Goal: Answer question/provide support: Share knowledge or assist other users

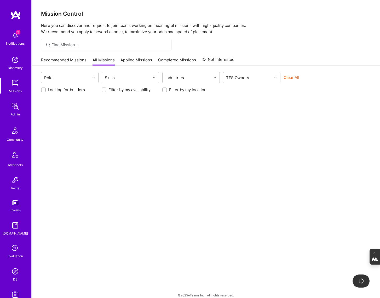
click at [13, 275] on img at bounding box center [15, 271] width 10 height 10
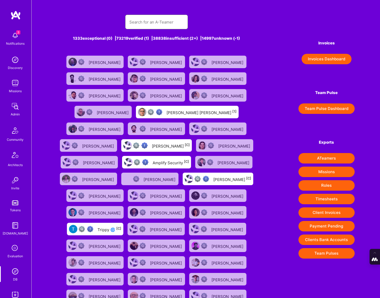
click at [148, 25] on input "text" at bounding box center [156, 21] width 54 height 13
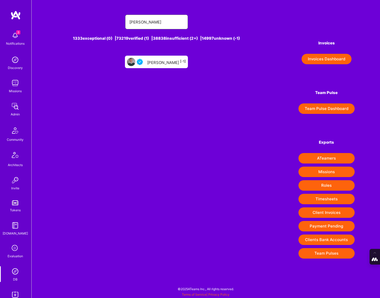
type input "[PERSON_NAME]"
click at [156, 64] on div "[PERSON_NAME] [-1]" at bounding box center [166, 62] width 39 height 7
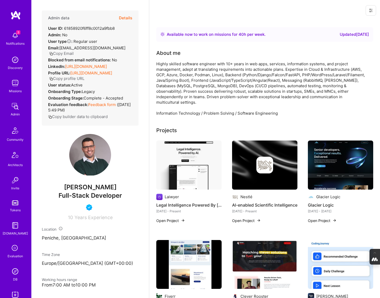
click at [125, 19] on button "Details" at bounding box center [125, 17] width 13 height 15
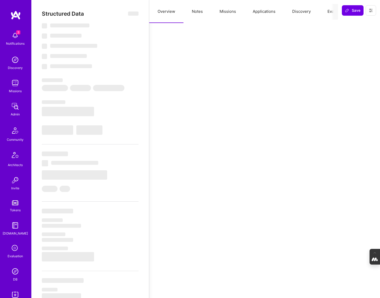
scroll to position [0, 16]
click at [320, 9] on button "Evaluation" at bounding box center [321, 11] width 36 height 23
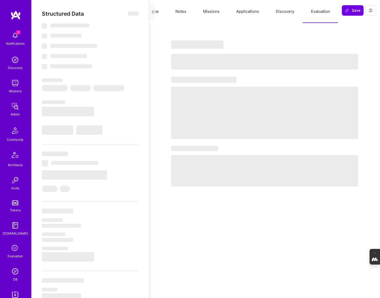
select select "Right Now"
select select "5"
select select "4"
select select "6"
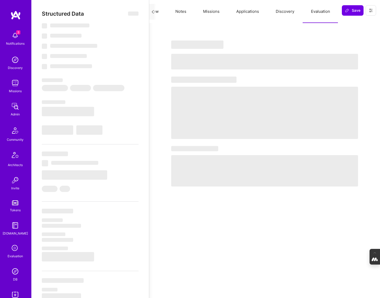
select select "PT"
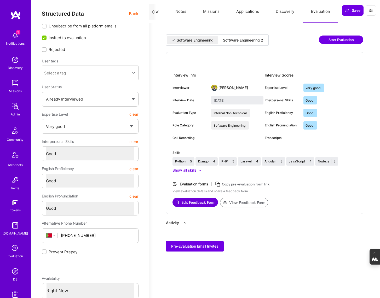
click at [245, 39] on div "Software Engineering 2" at bounding box center [243, 40] width 40 height 5
type input "[DATE]"
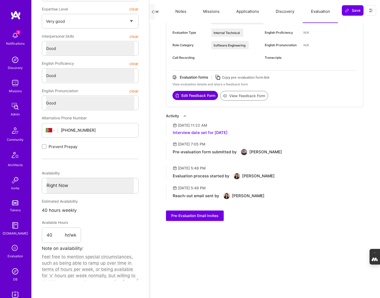
scroll to position [0, 0]
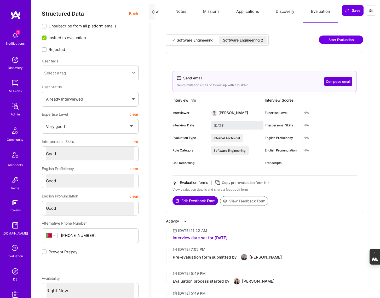
click at [372, 11] on icon at bounding box center [371, 10] width 4 height 4
click at [353, 22] on button "Login as Tiago" at bounding box center [352, 22] width 48 height 13
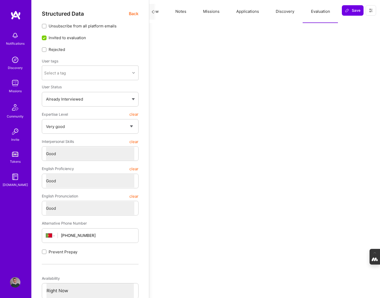
scroll to position [0, 4]
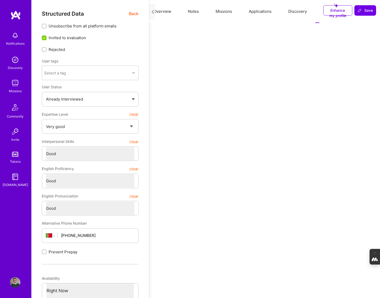
click at [12, 38] on img at bounding box center [15, 35] width 10 height 10
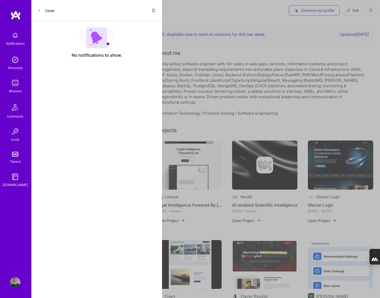
click at [152, 10] on icon at bounding box center [154, 10] width 4 height 4
